Goal: Task Accomplishment & Management: Manage account settings

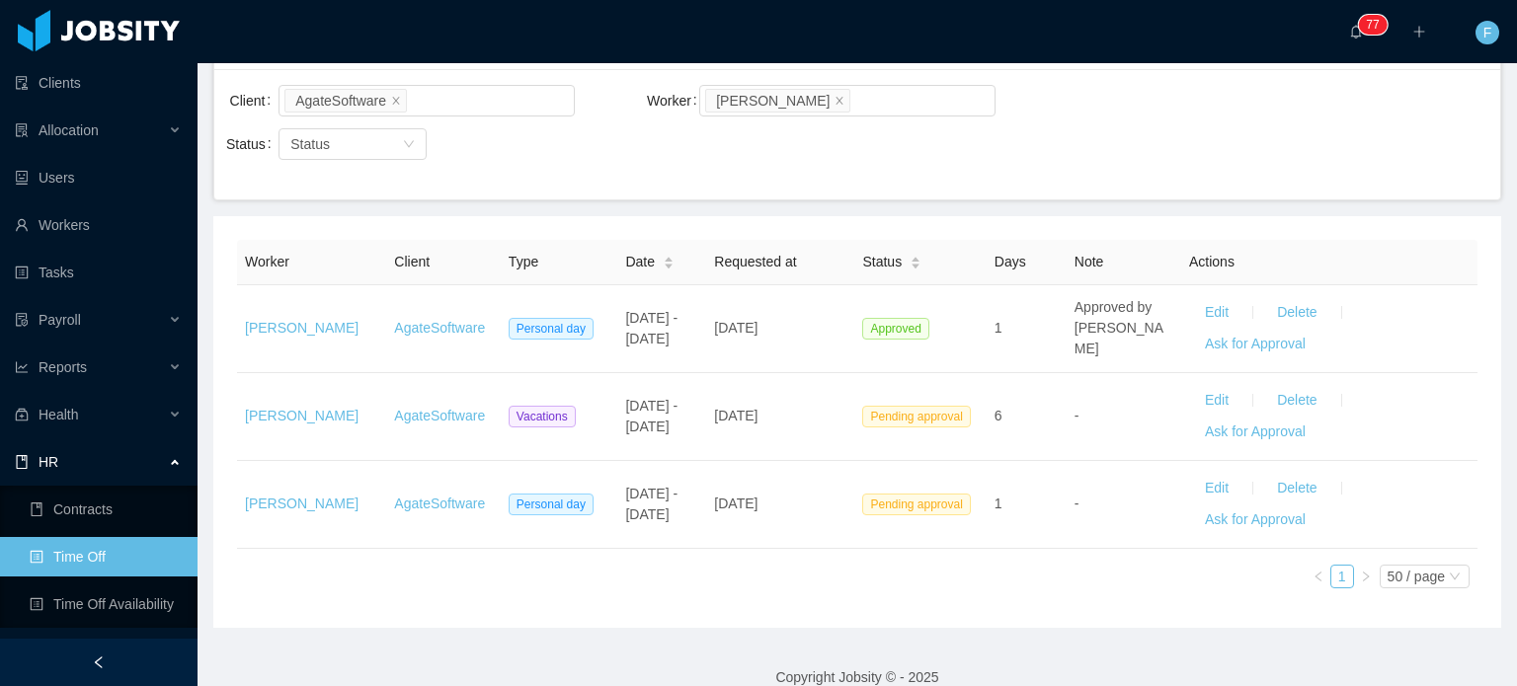
scroll to position [176, 0]
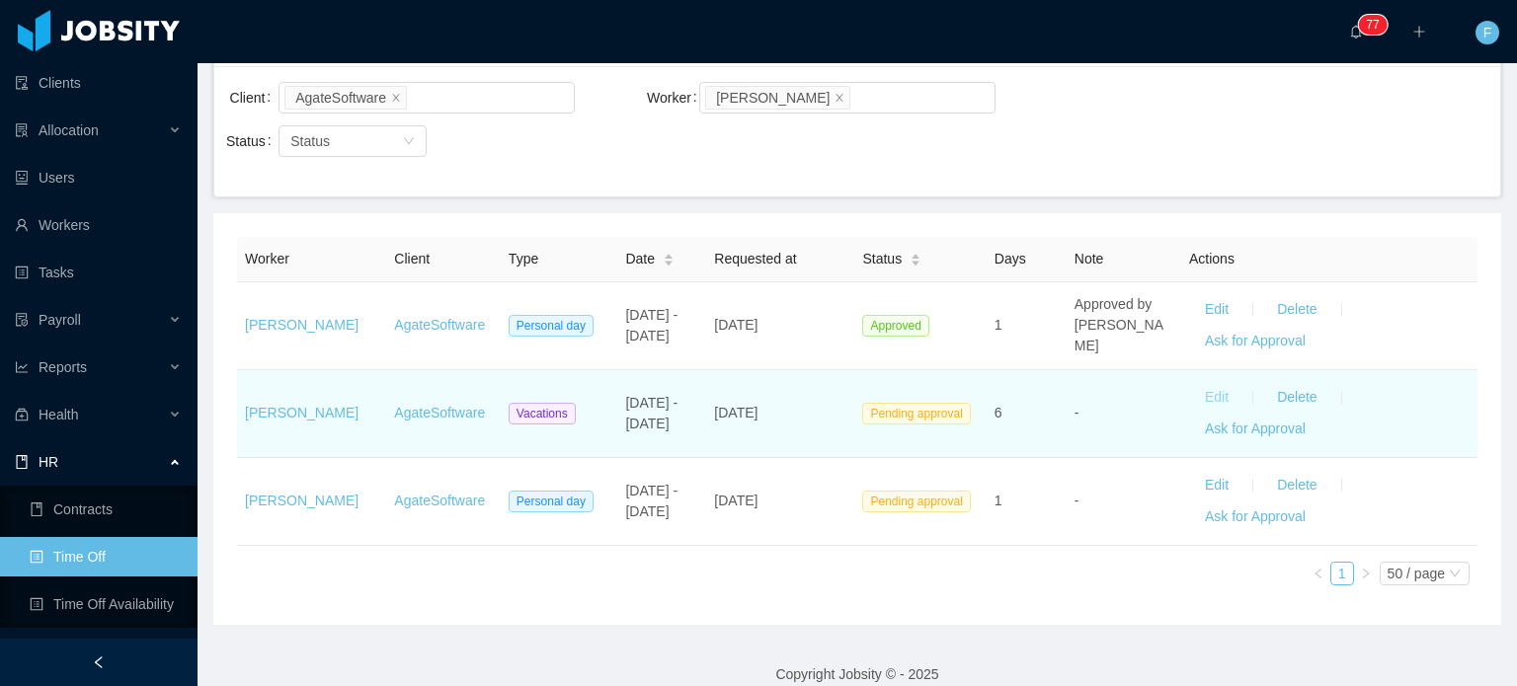
click at [1189, 387] on button "Edit" at bounding box center [1216, 398] width 55 height 32
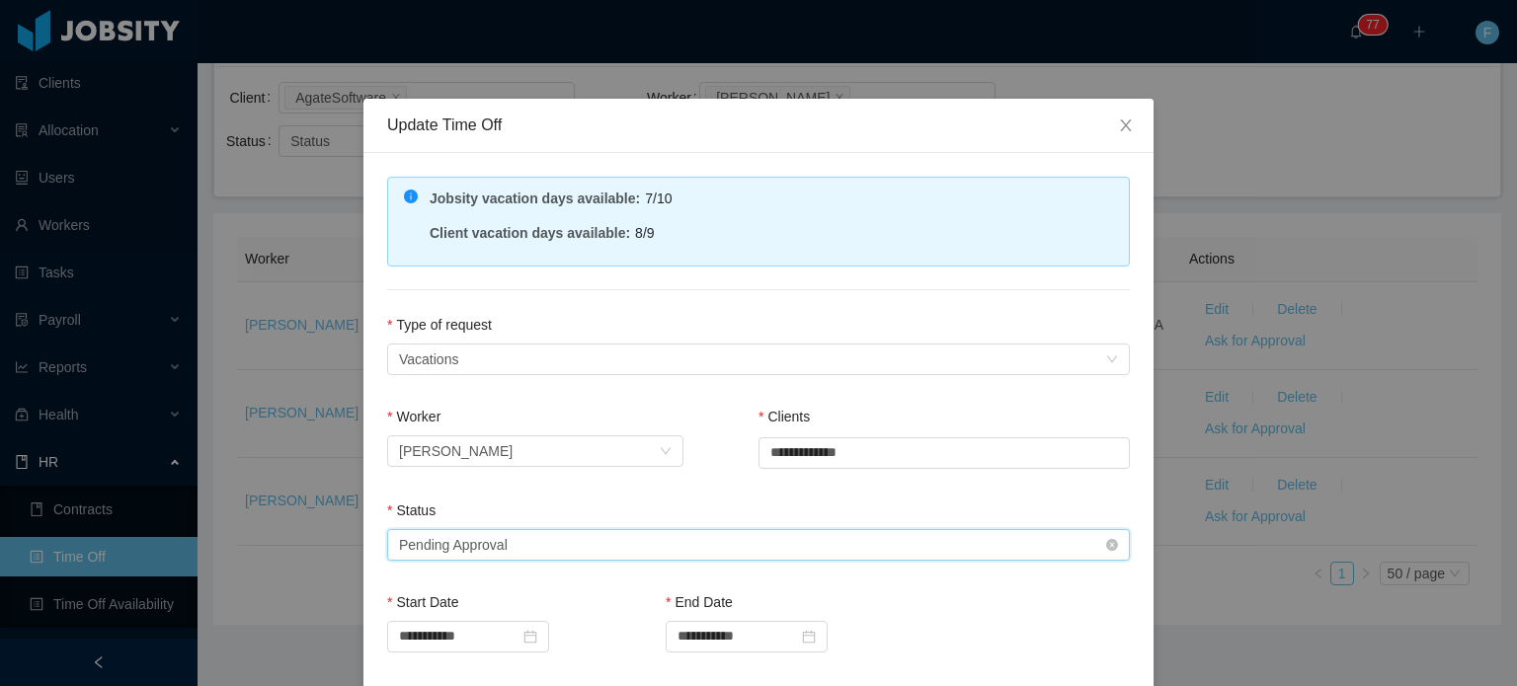
click at [616, 532] on div "Select status Pending Approval" at bounding box center [752, 545] width 706 height 30
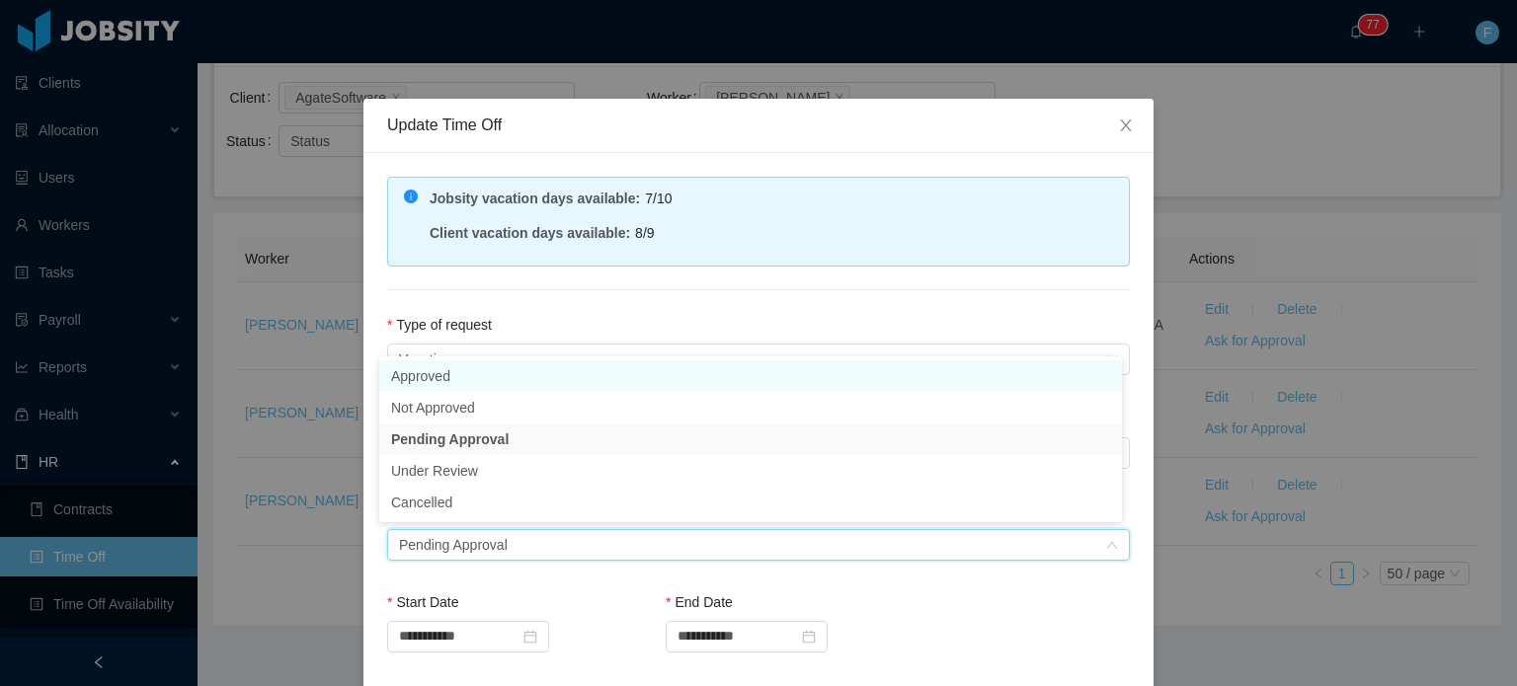
click at [454, 382] on li "Approved" at bounding box center [750, 376] width 743 height 32
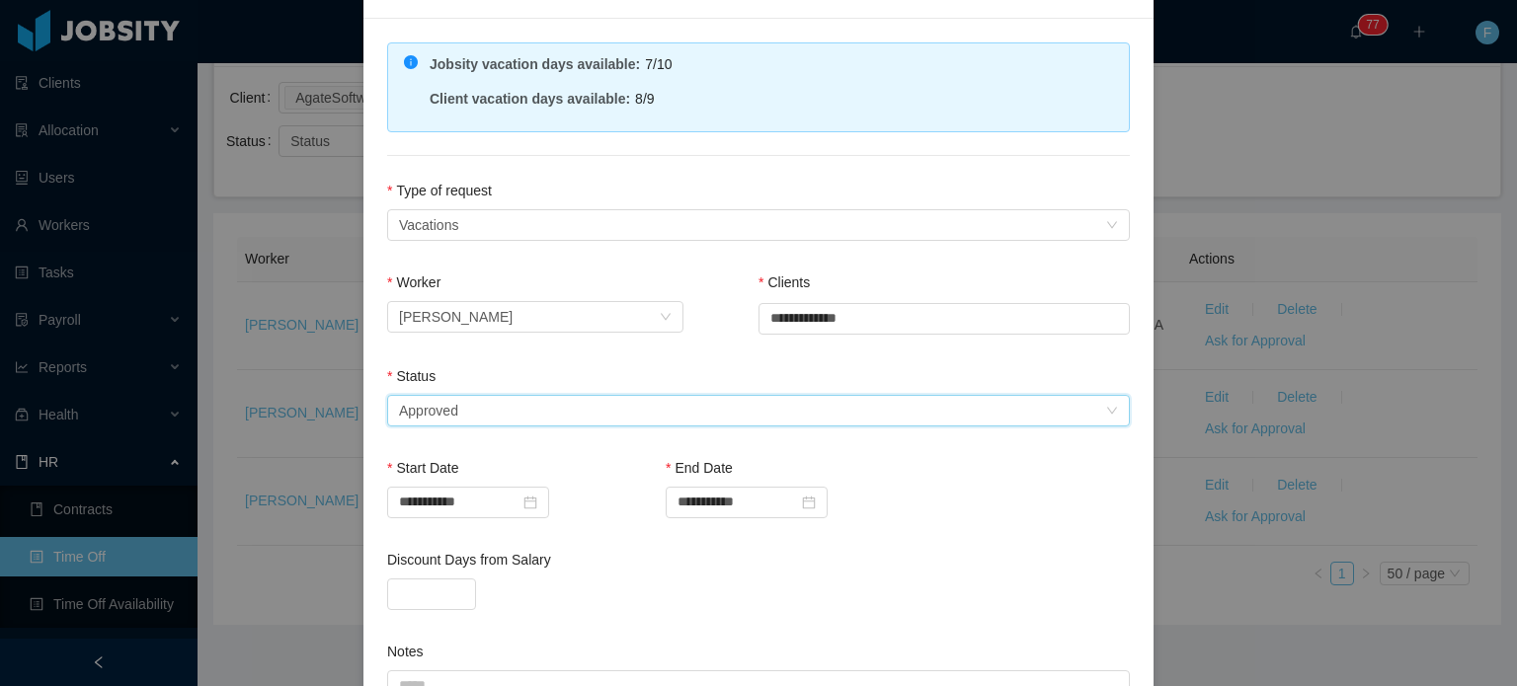
scroll to position [427, 0]
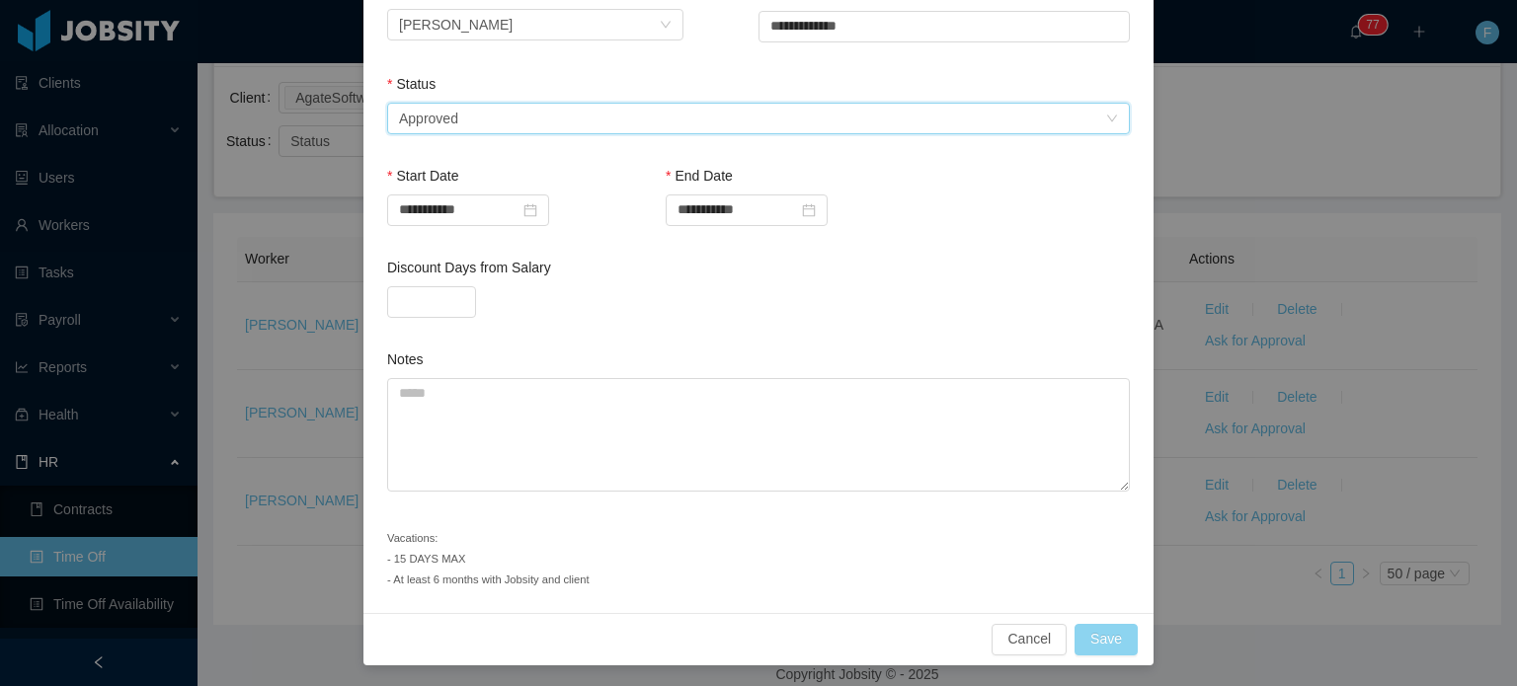
click at [1098, 636] on button "Save" at bounding box center [1105, 640] width 63 height 32
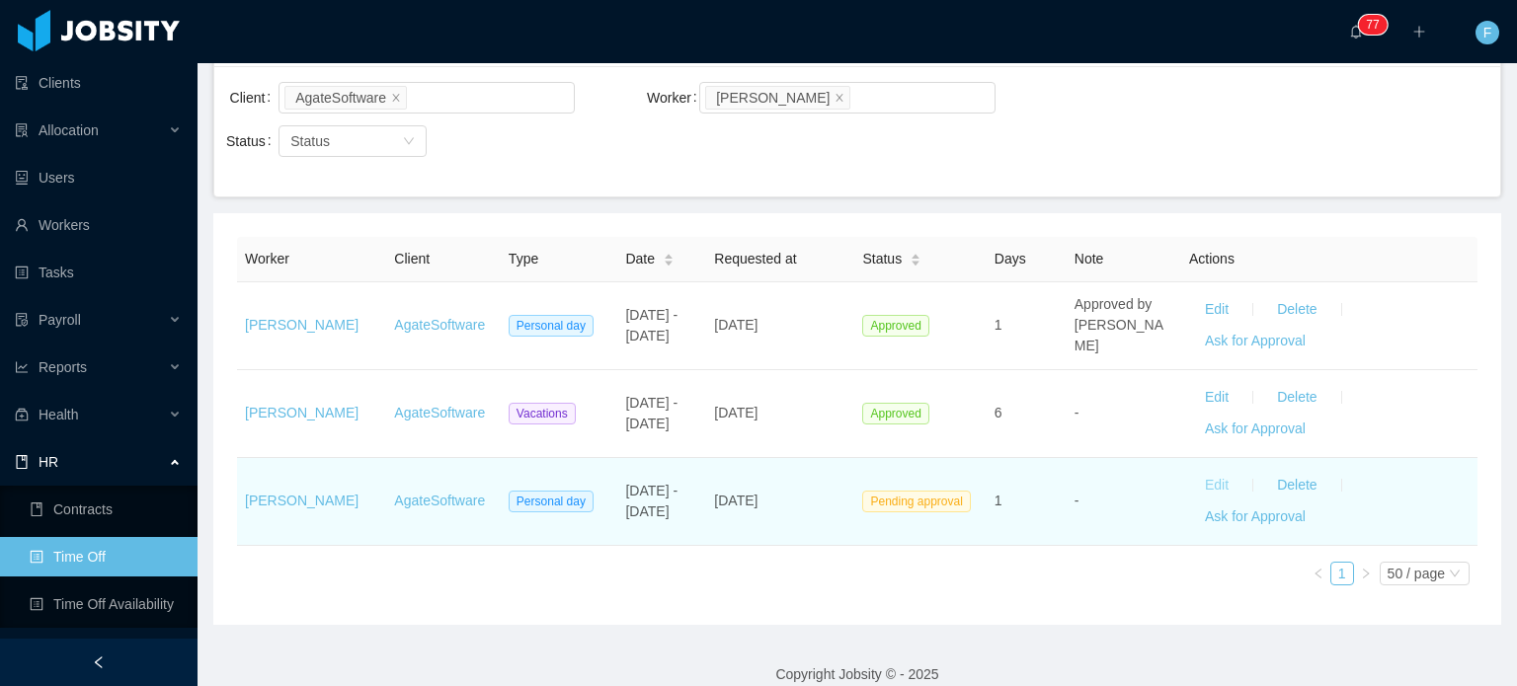
click at [1199, 487] on button "Edit" at bounding box center [1216, 486] width 55 height 32
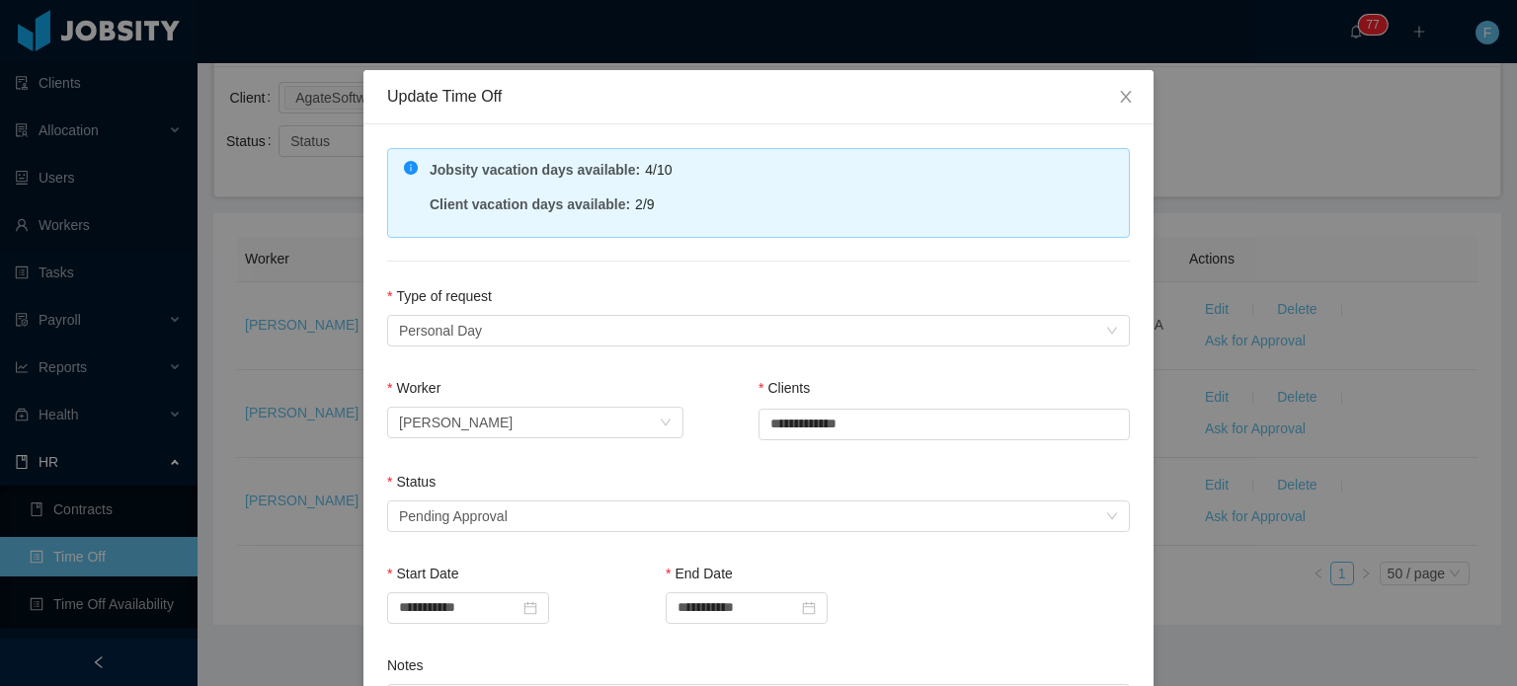
scroll to position [28, 0]
click at [1122, 99] on icon "icon: close" at bounding box center [1126, 98] width 16 height 16
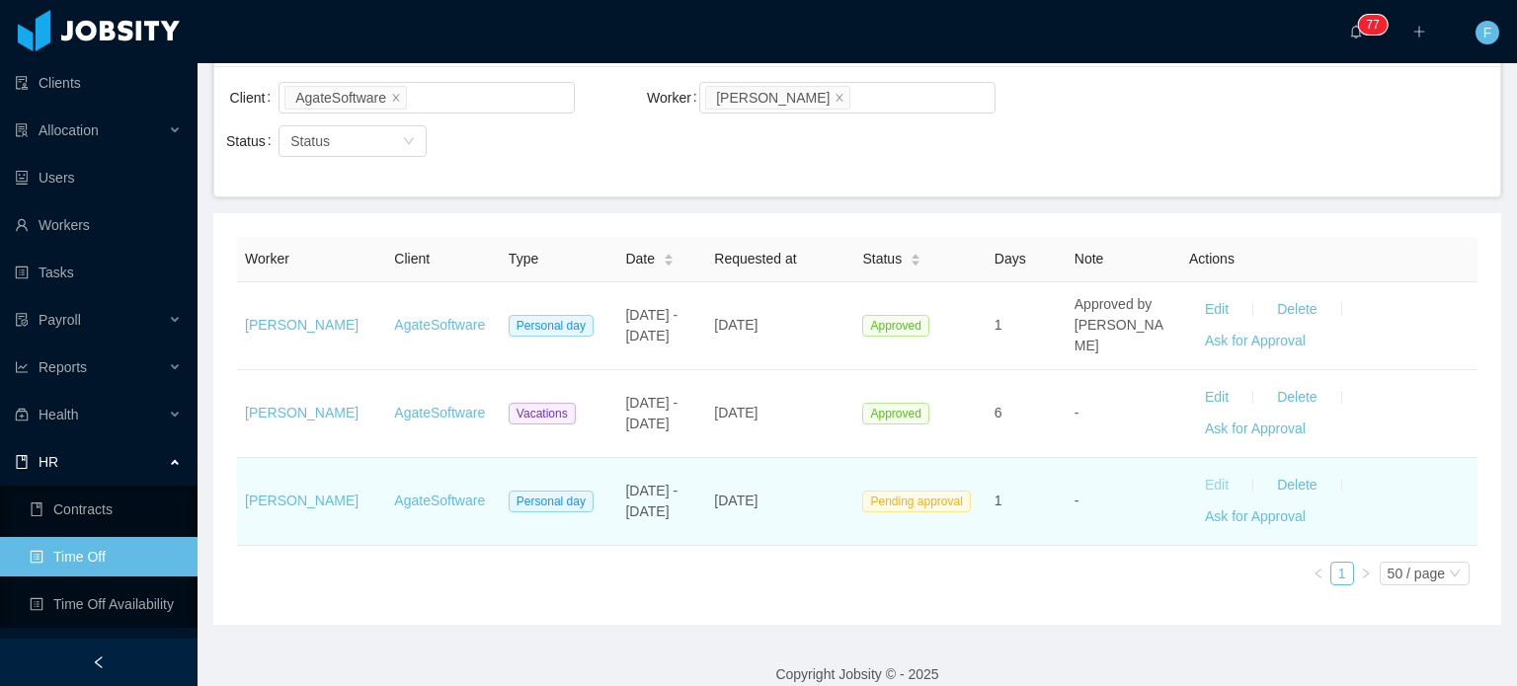
click at [1198, 480] on button "Edit" at bounding box center [1216, 486] width 55 height 32
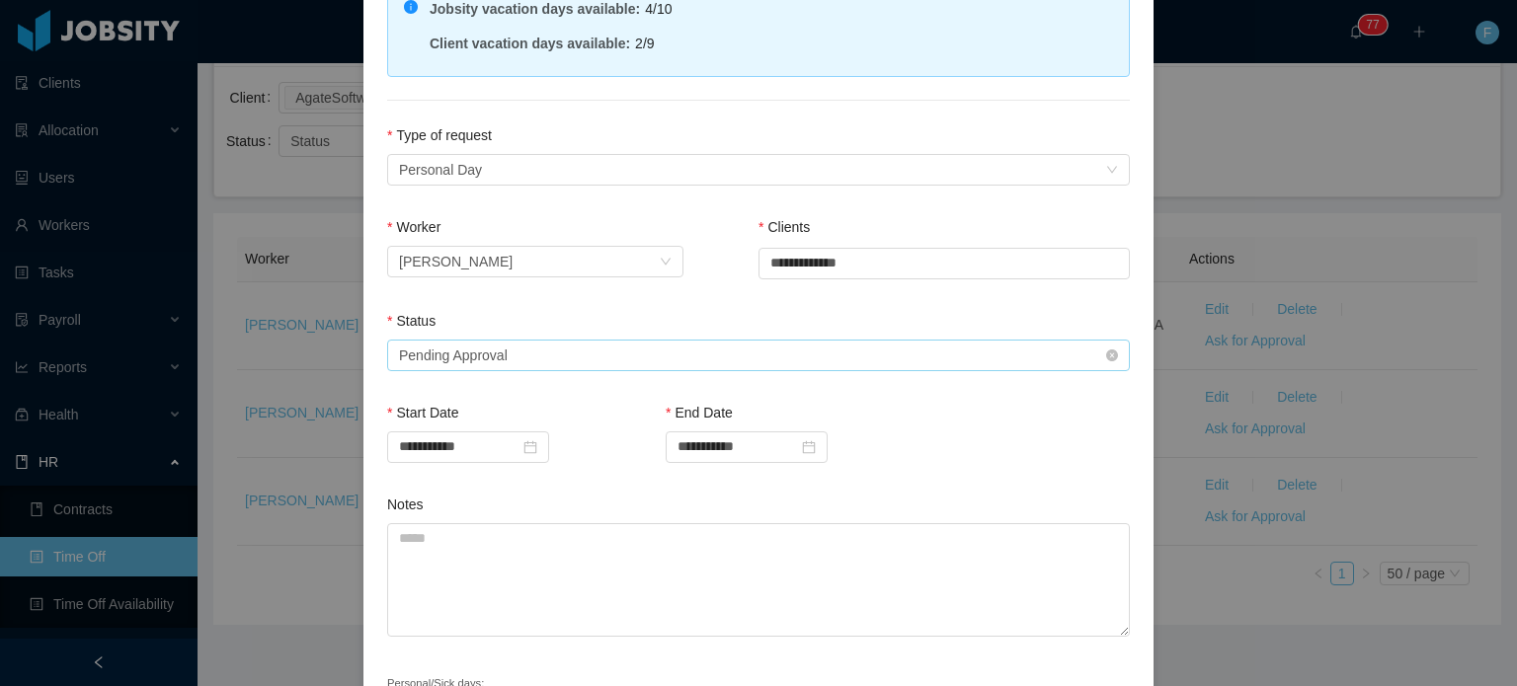
scroll to position [210, 0]
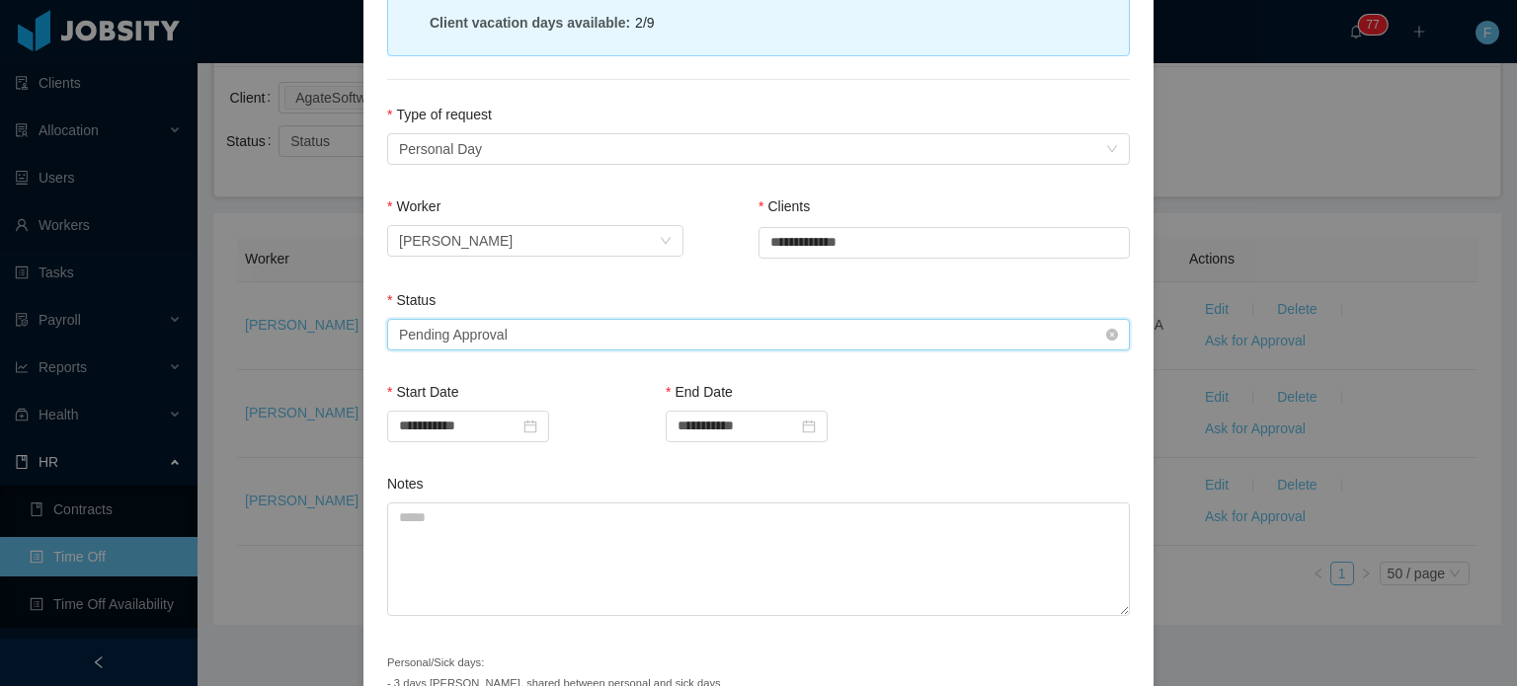
click at [968, 335] on div "Select status Pending Approval" at bounding box center [752, 335] width 706 height 30
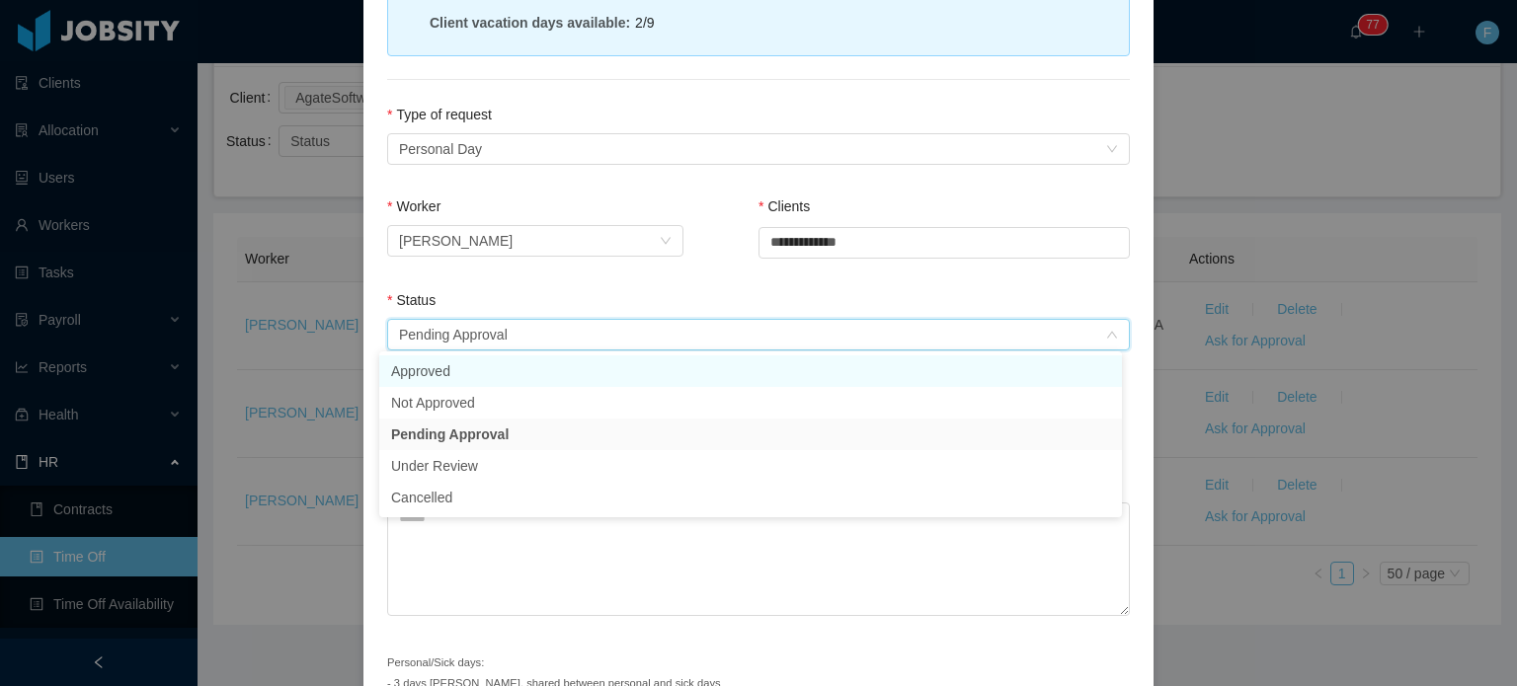
click at [596, 366] on li "Approved" at bounding box center [750, 372] width 743 height 32
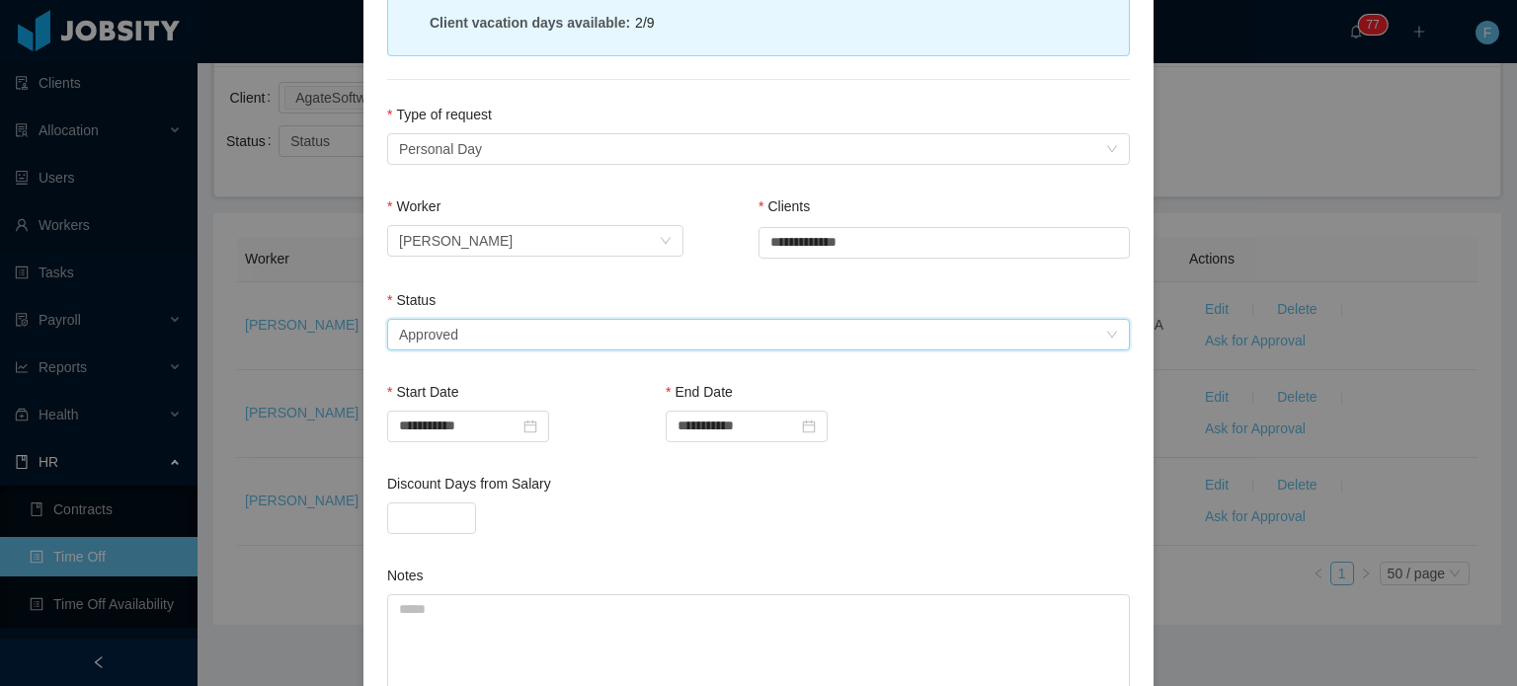
scroll to position [406, 0]
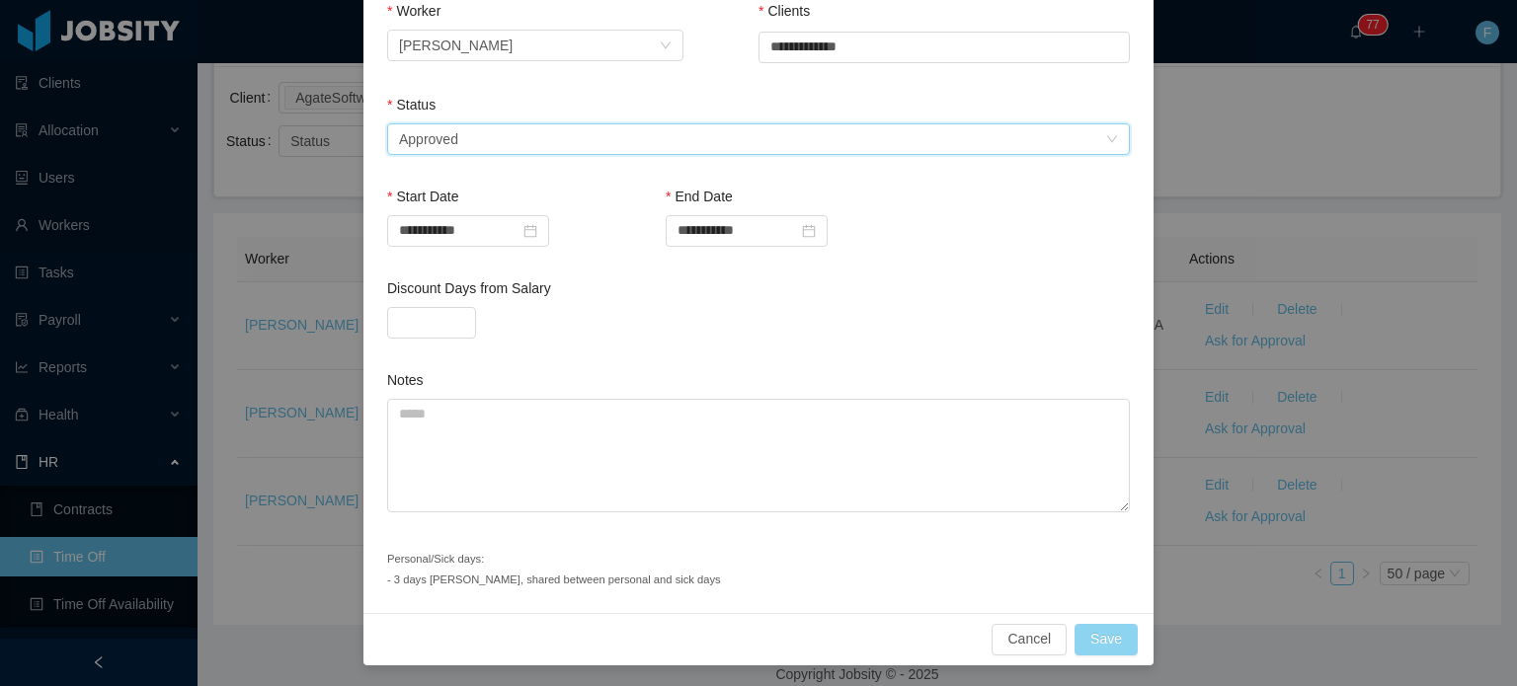
click at [1113, 638] on button "Save" at bounding box center [1105, 640] width 63 height 32
